Goal: Task Accomplishment & Management: Manage account settings

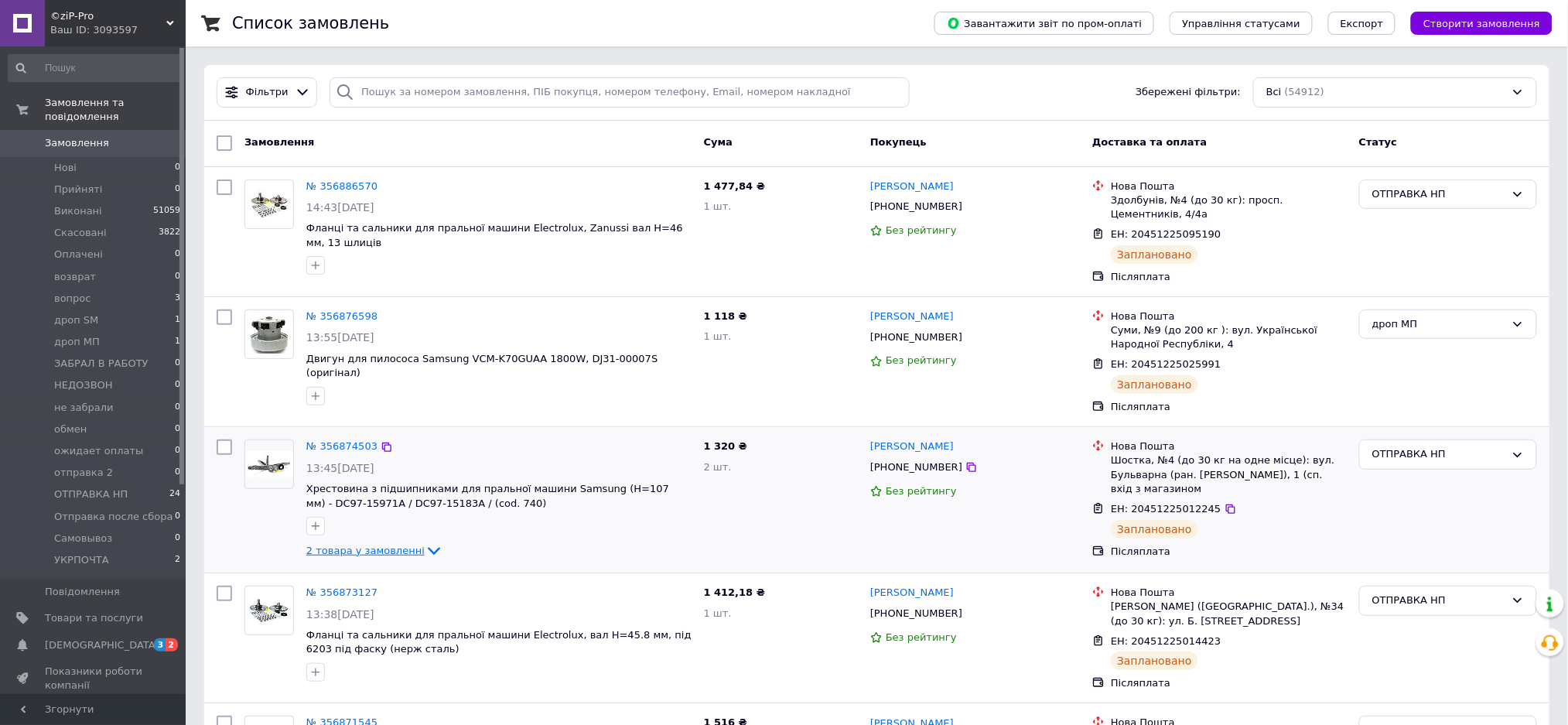
click at [406, 545] on span "2 товара у замовленні" at bounding box center [365, 551] width 119 height 12
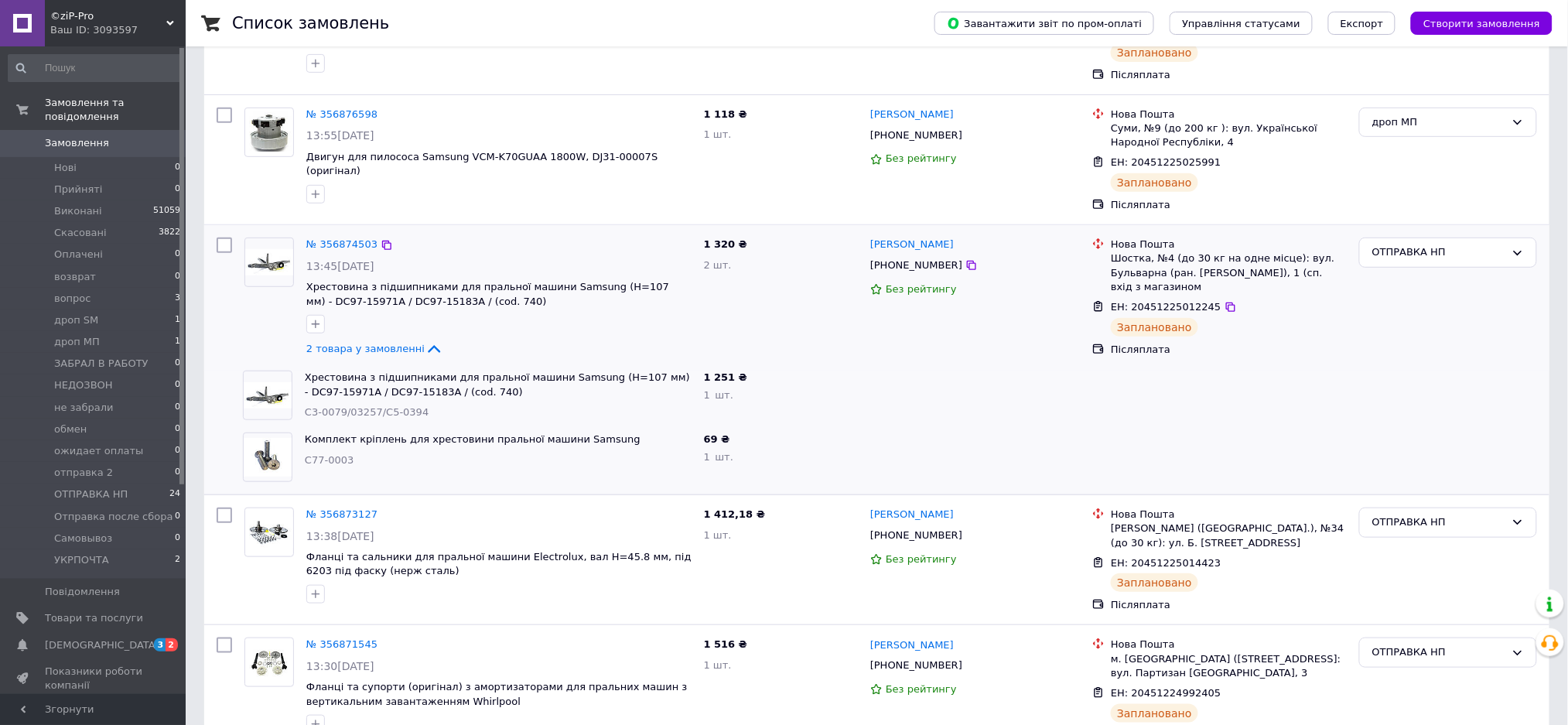
scroll to position [206, 0]
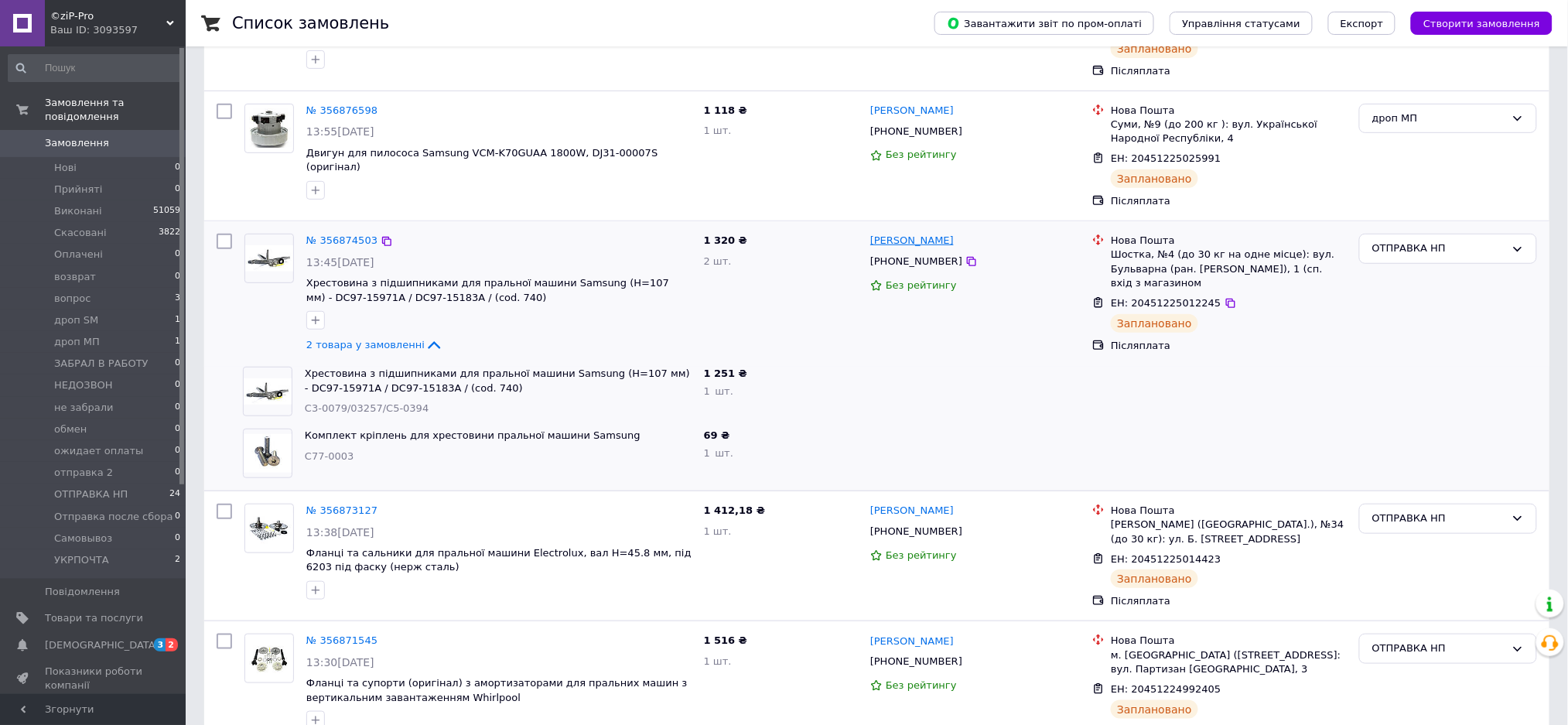
drag, startPoint x: 961, startPoint y: 226, endPoint x: 872, endPoint y: 231, distance: 89.1
click at [872, 232] on div "[PERSON_NAME]" at bounding box center [975, 241] width 213 height 17
copy link "[PERSON_NAME]"
click at [102, 136] on span "Замовлення" at bounding box center [94, 143] width 99 height 14
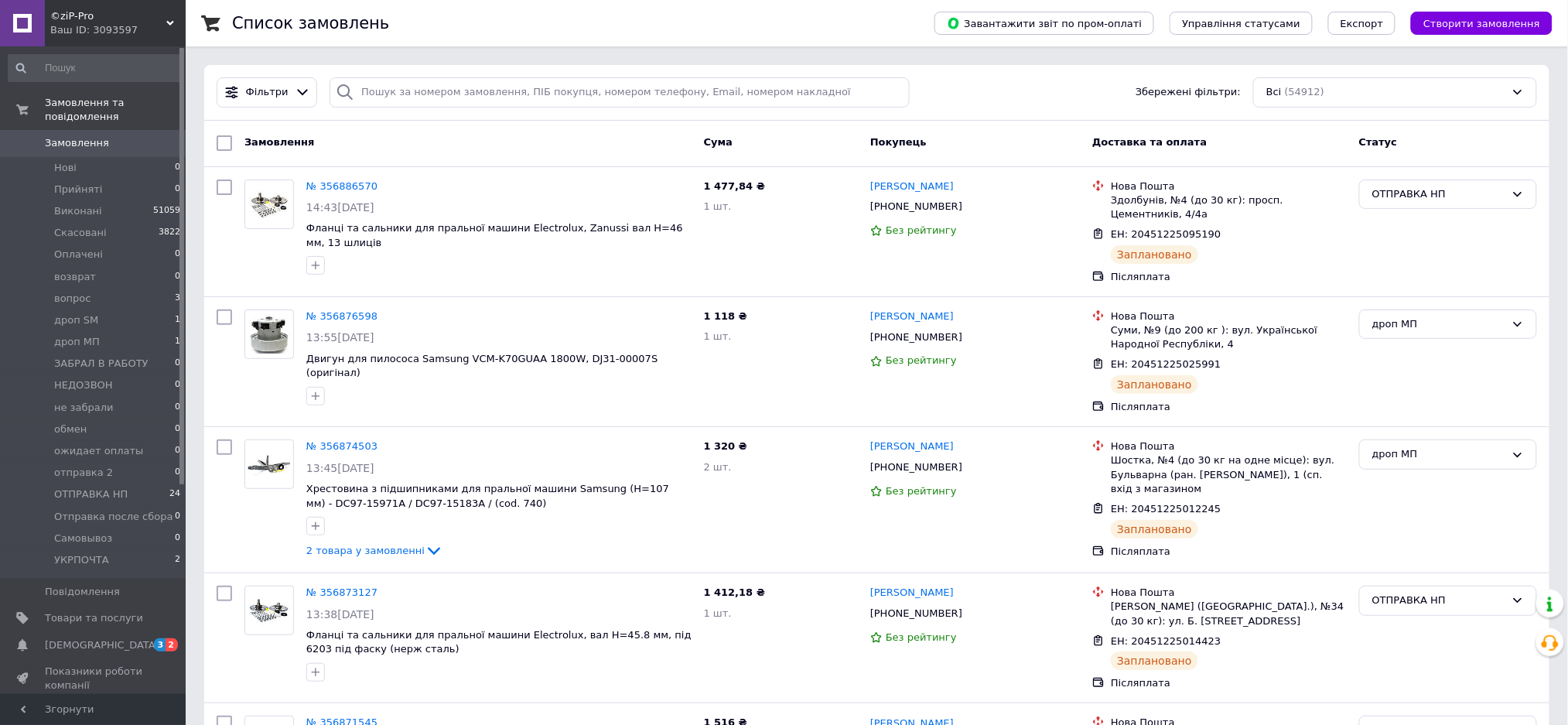
click at [106, 130] on link "Замовлення 0" at bounding box center [95, 143] width 189 height 26
click at [107, 136] on span "Замовлення" at bounding box center [94, 143] width 99 height 14
click at [111, 550] on li "УКРПОЧТА 2" at bounding box center [95, 565] width 189 height 29
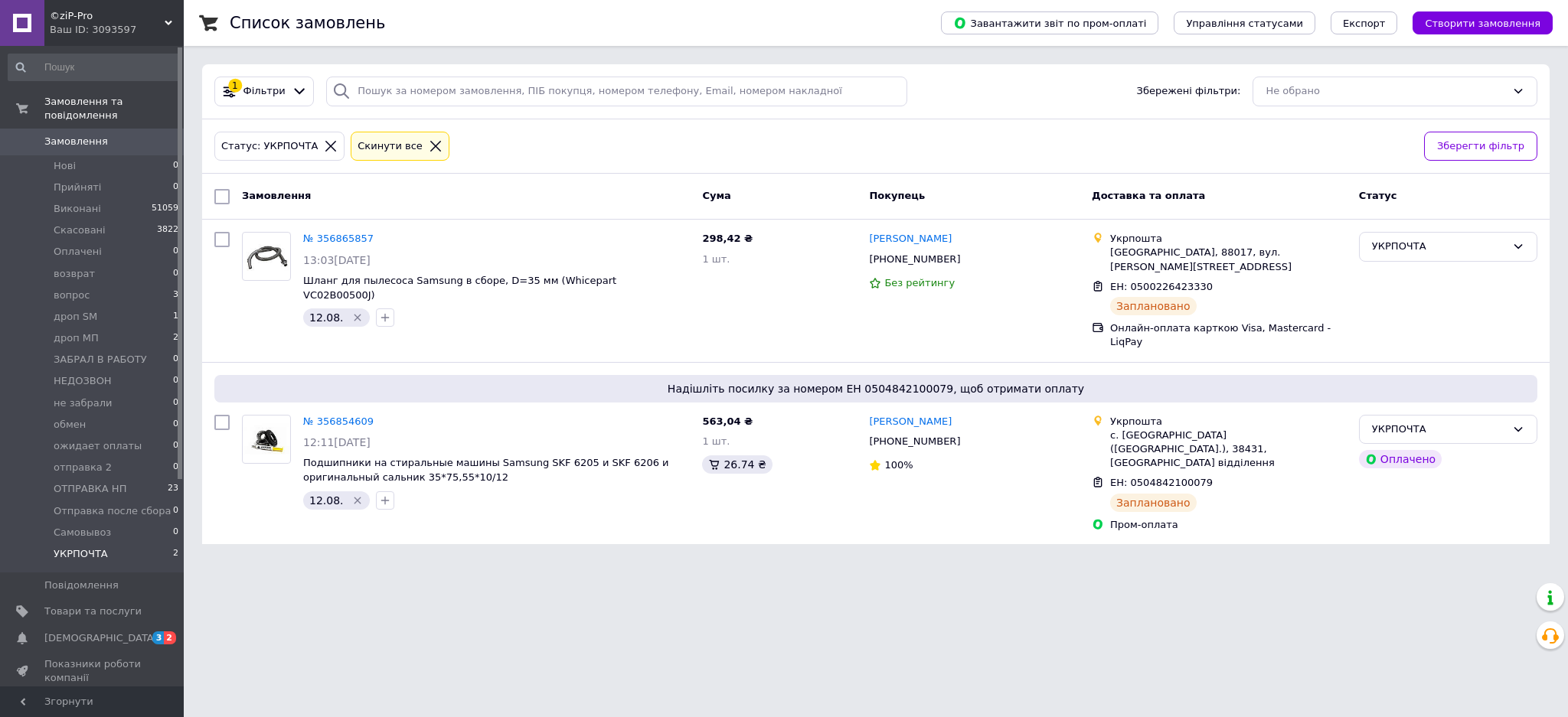
click at [76, 135] on span "Замовлення" at bounding box center [76, 141] width 63 height 13
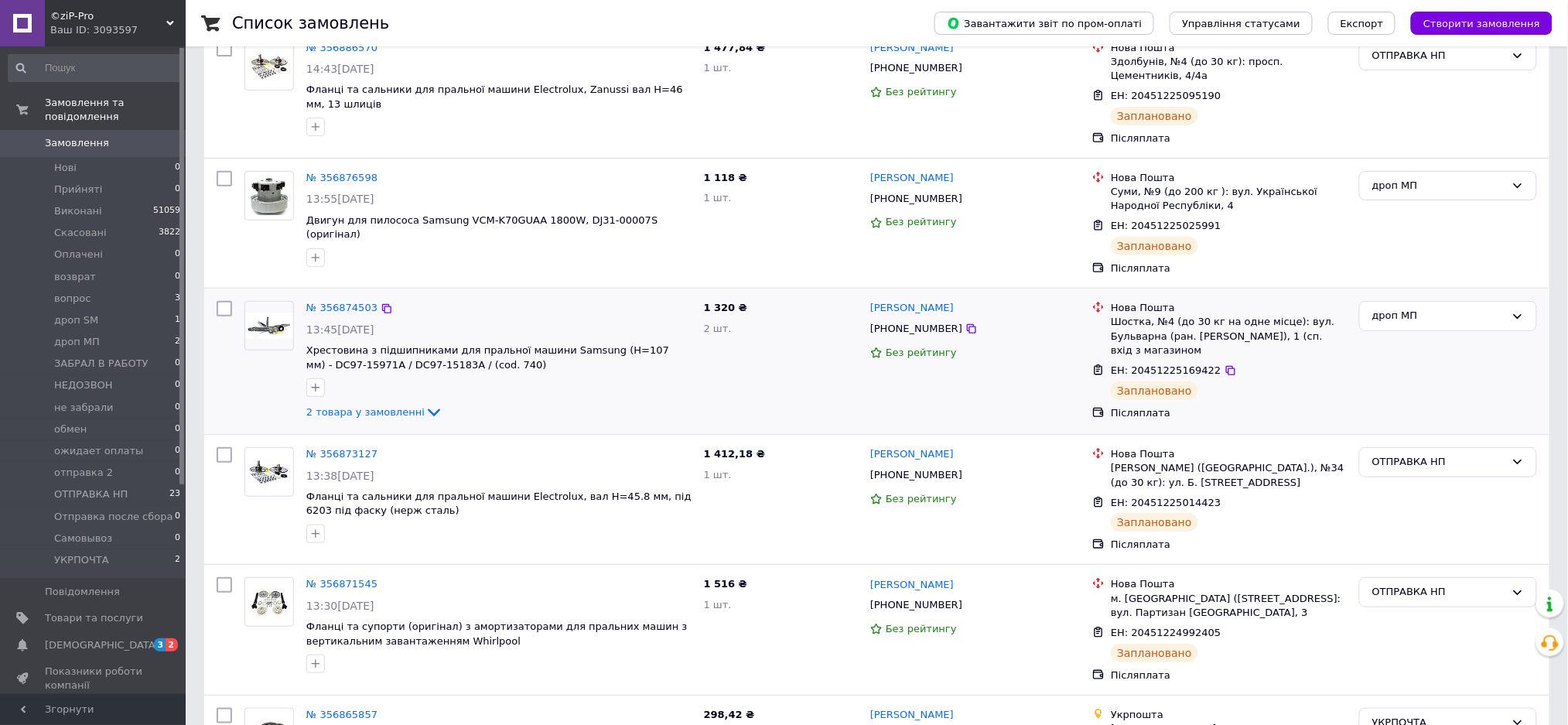
scroll to position [206, 0]
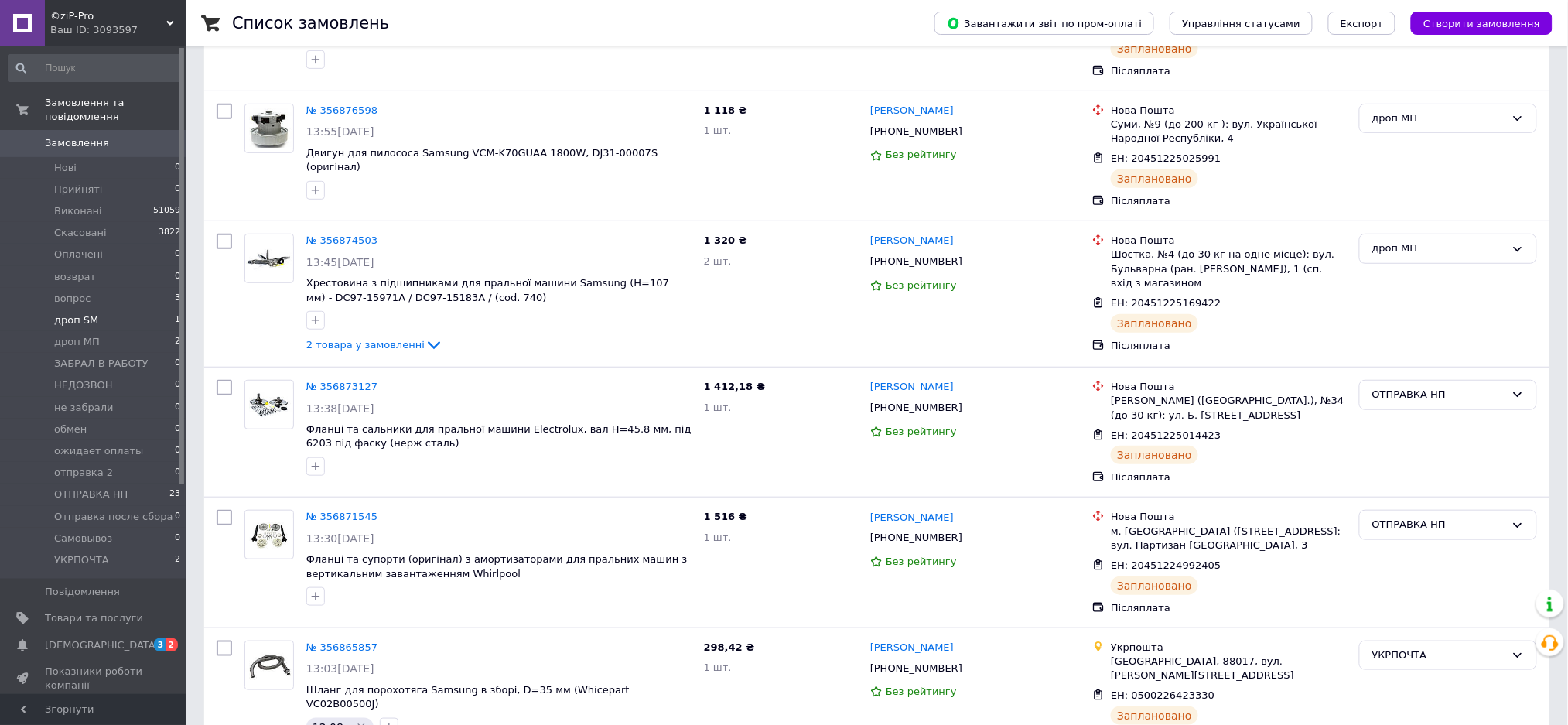
click at [130, 309] on li "дроп SM 1" at bounding box center [95, 320] width 189 height 21
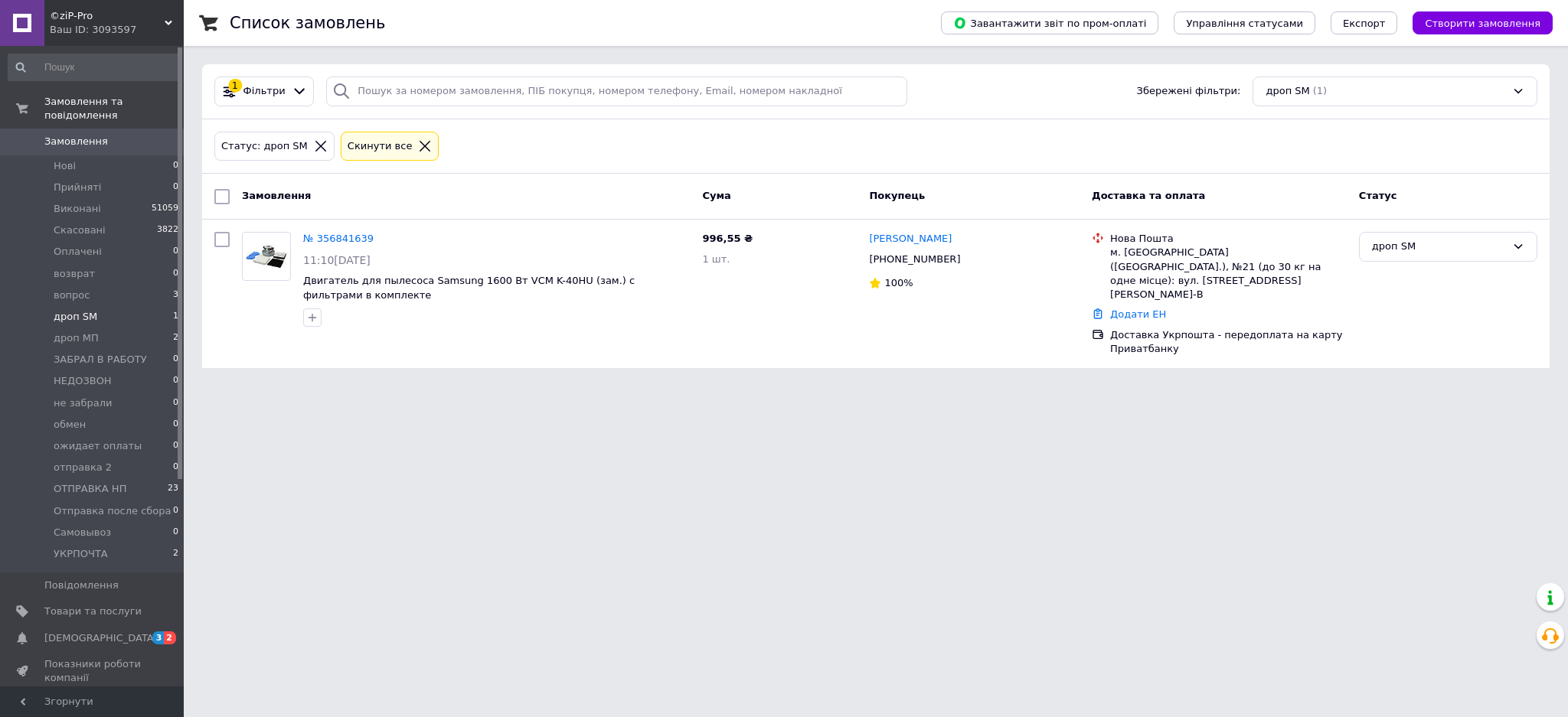
click at [111, 135] on span "Замовлення" at bounding box center [93, 141] width 98 height 13
